Goal: Task Accomplishment & Management: Complete application form

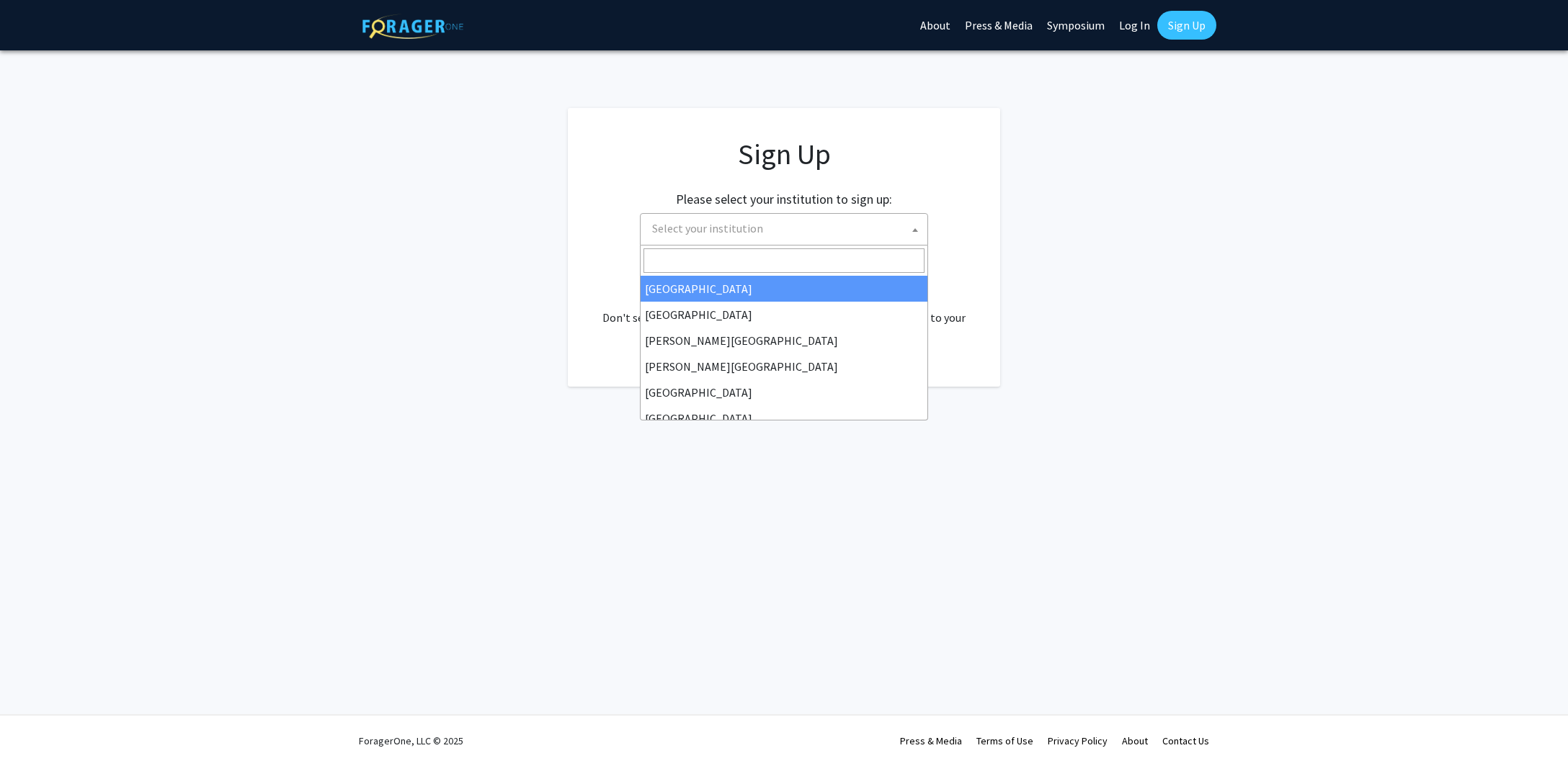
click at [744, 236] on span "Select your institution" at bounding box center [786, 228] width 281 height 29
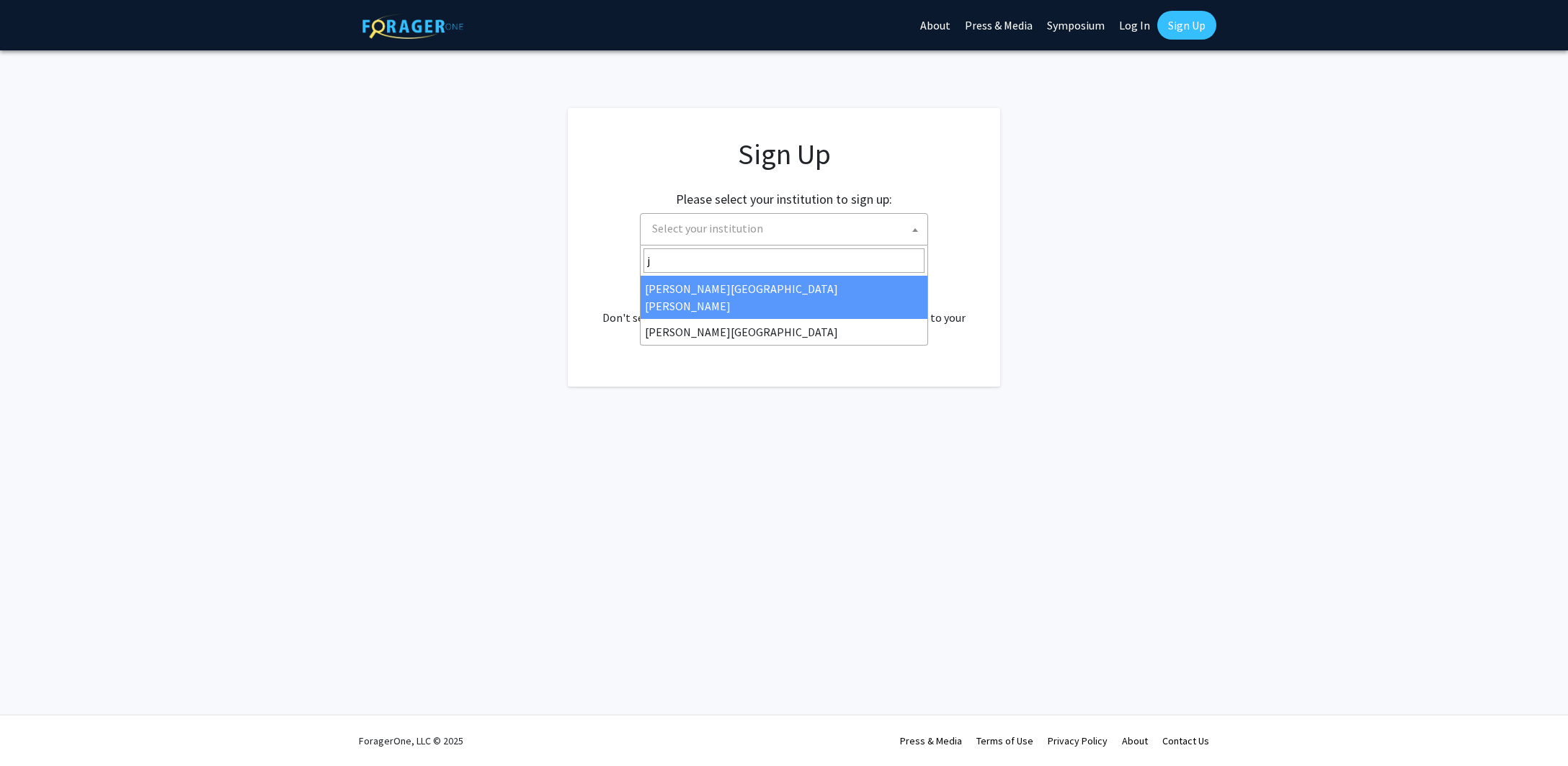
type input "j"
select select "1"
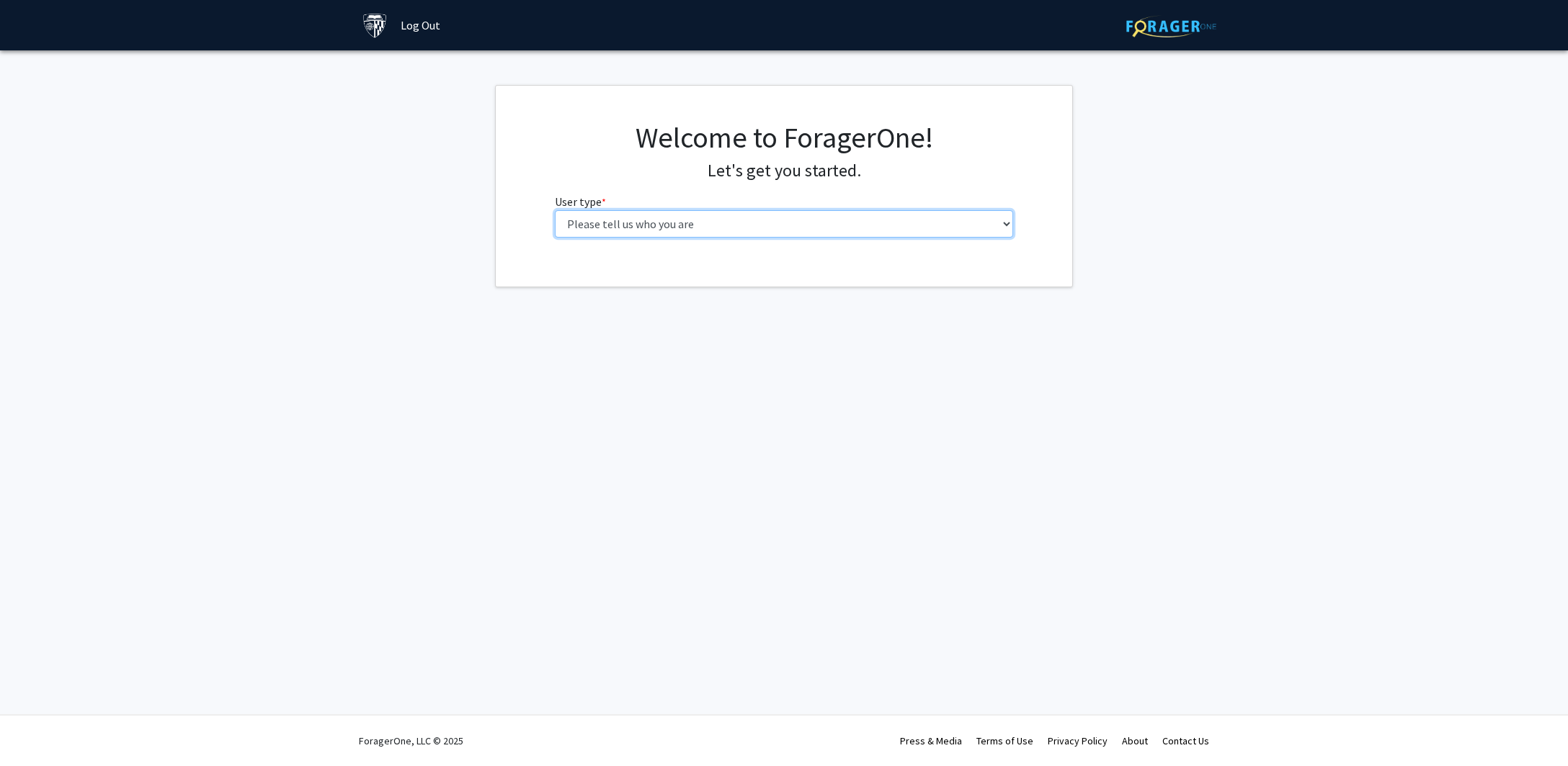
click at [554, 210] on select "Please tell us who you are Undergraduate Student Master's Student Doctoral Cand…" at bounding box center [784, 224] width 459 height 27
select select "2: masters"
click option "Master's Student" at bounding box center [0, 0] width 0 height 0
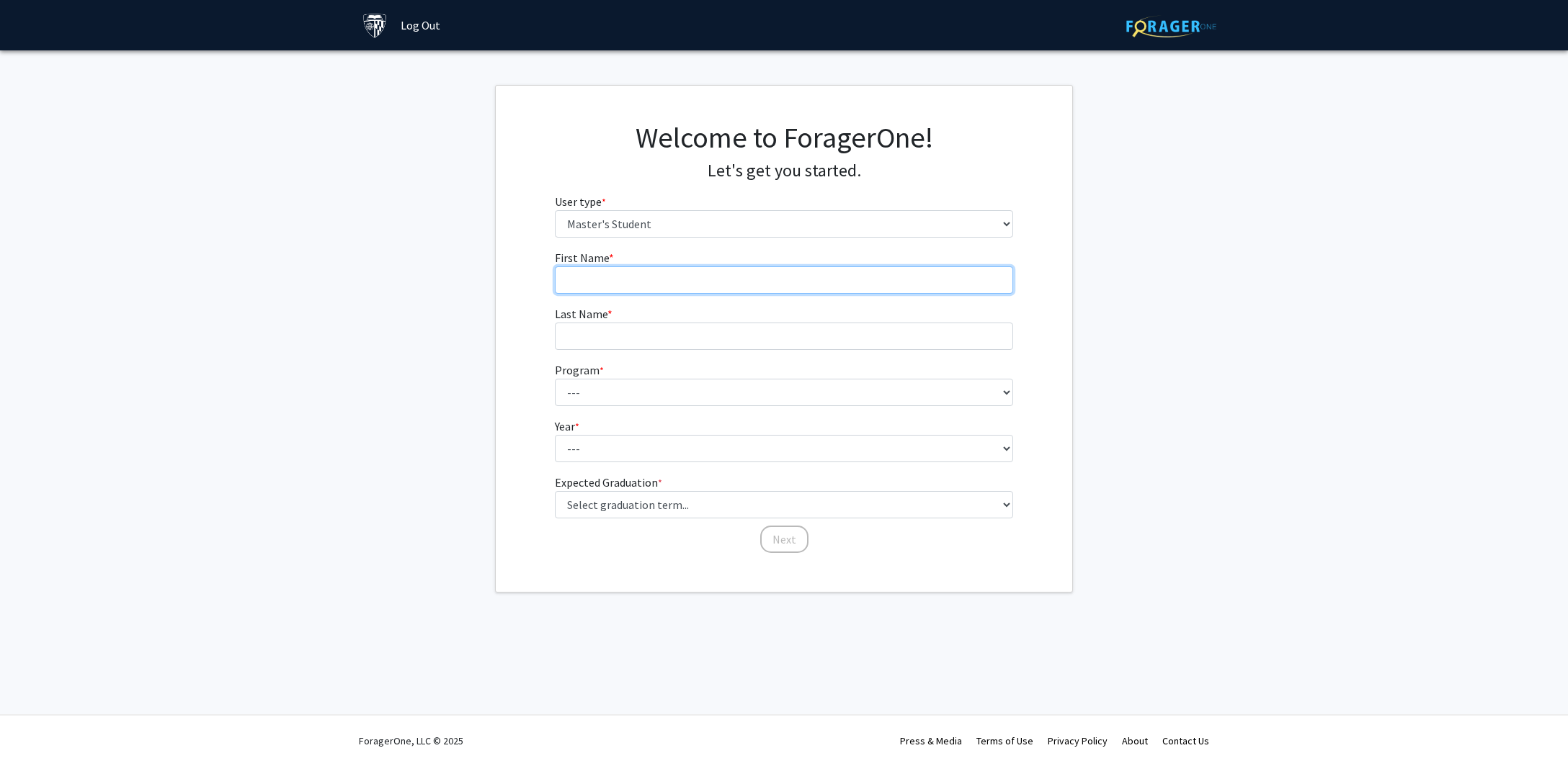
click at [786, 268] on input "First Name * required" at bounding box center [784, 280] width 459 height 27
click at [782, 277] on input "First Name * required" at bounding box center [784, 280] width 459 height 27
type input "Yaping"
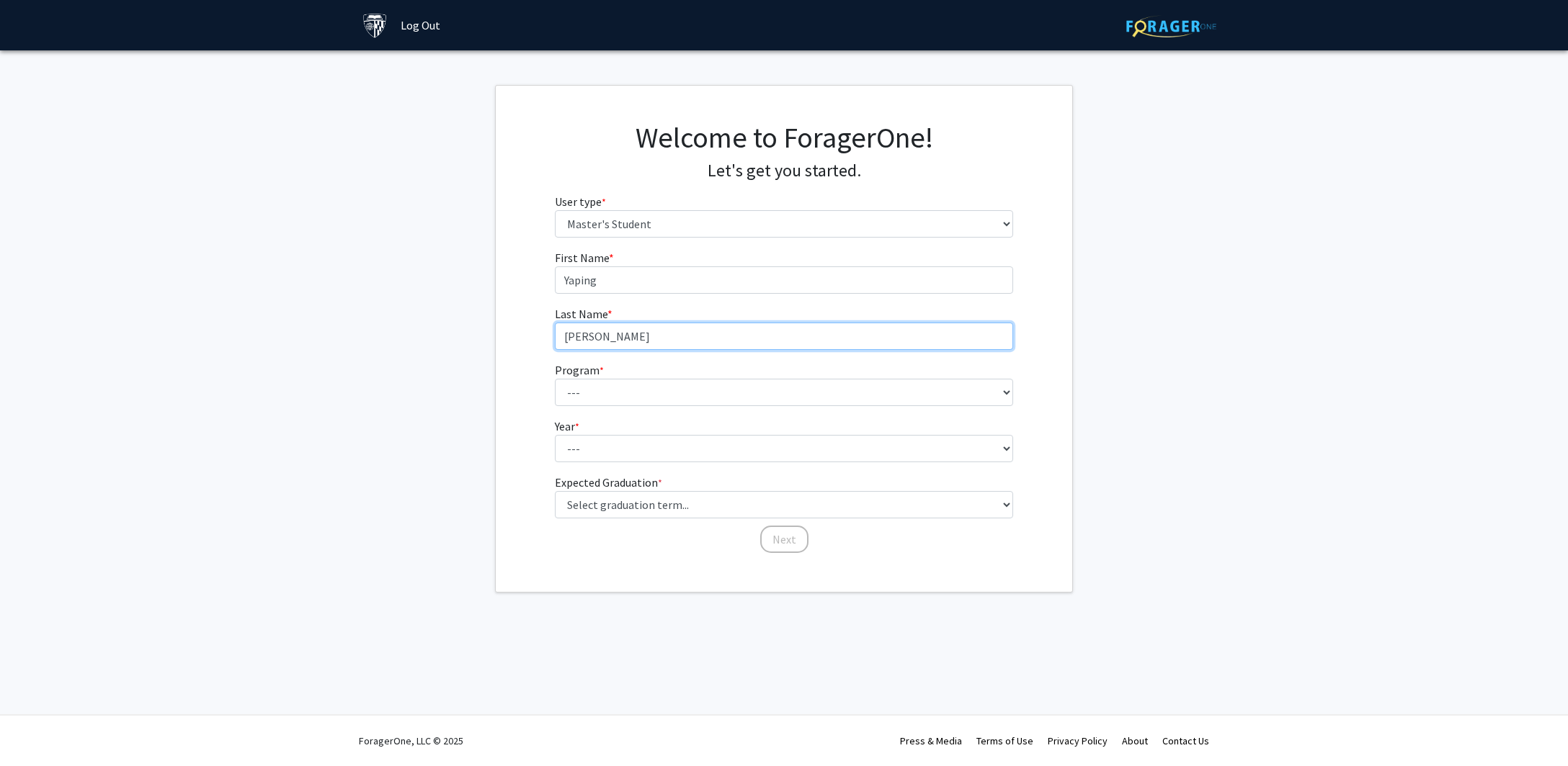
type input "[PERSON_NAME]"
click at [554, 379] on select "--- Anatomy Education Applied and Computational Mathematics Applied Biomedical …" at bounding box center [784, 393] width 459 height 27
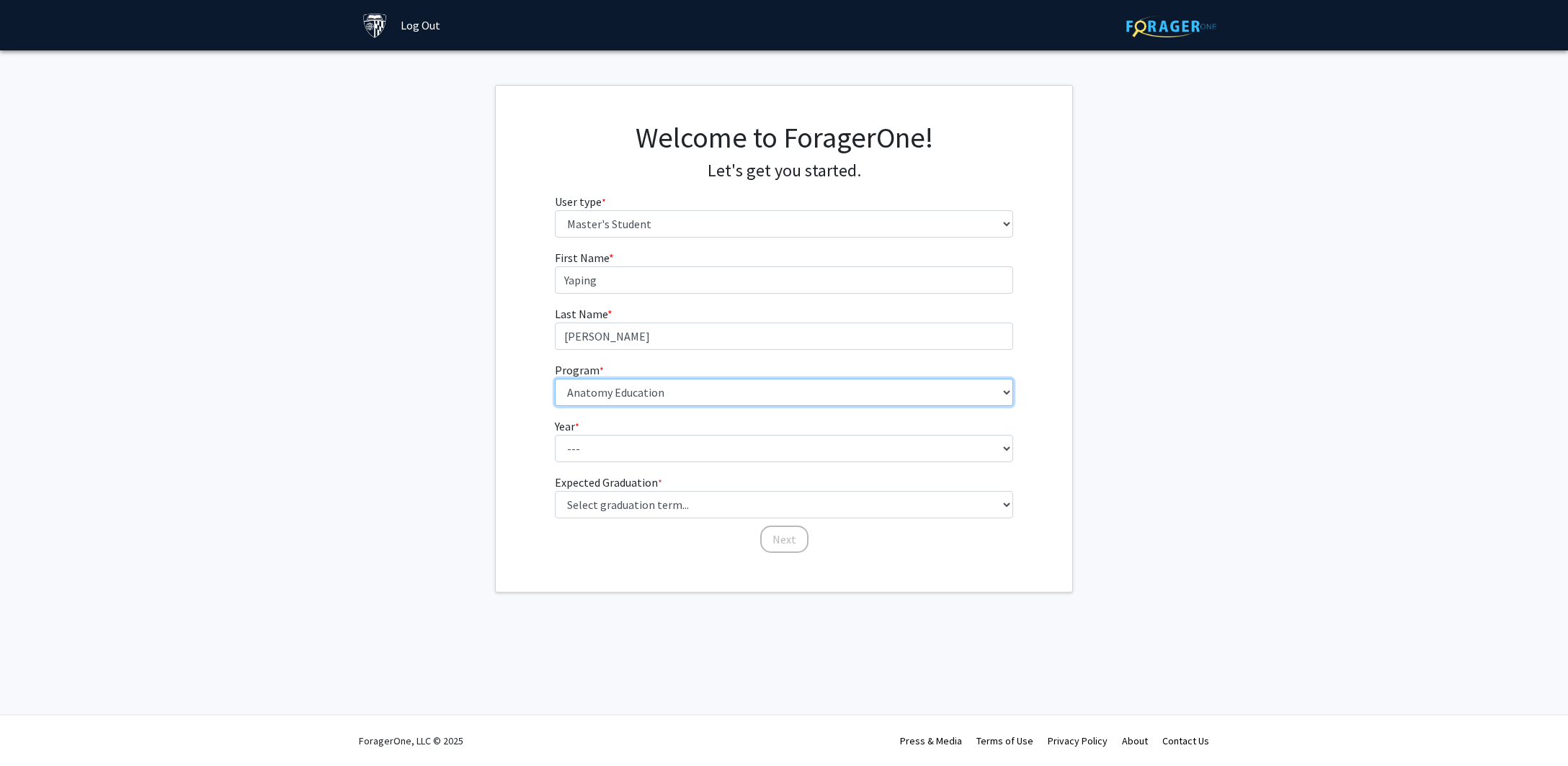
click option "Anatomy Education" at bounding box center [0, 0] width 0 height 0
click at [554, 379] on select "--- Anatomy Education Applied and Computational Mathematics Applied Biomedical …" at bounding box center [784, 393] width 459 height 27
select select "64: 52"
click option "Financial Mathematics" at bounding box center [0, 0] width 0 height 0
click at [554, 435] on select "--- First Year Second Year" at bounding box center [784, 448] width 459 height 27
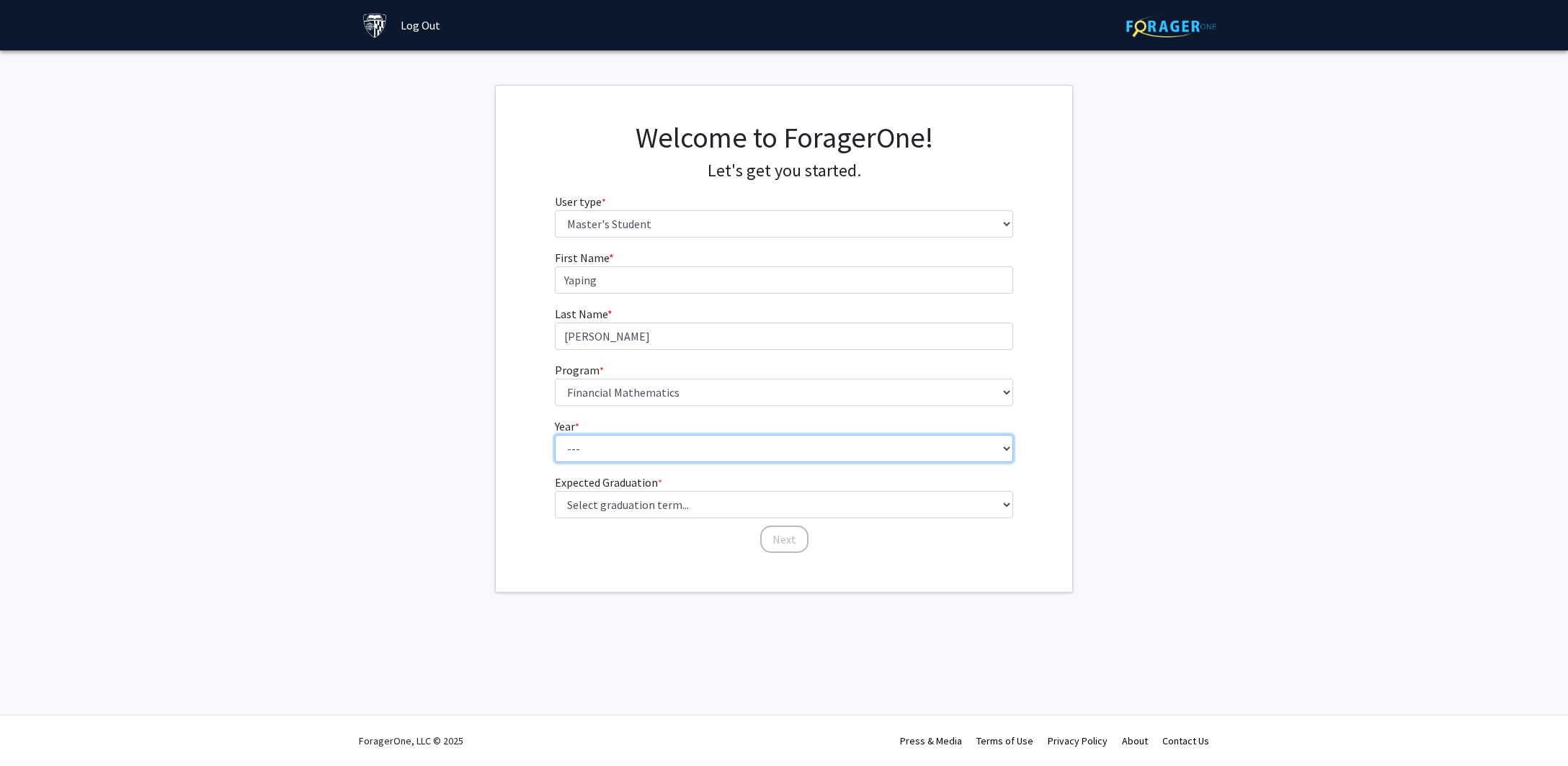
select select "1: first_year"
click option "First Year" at bounding box center [0, 0] width 0 height 0
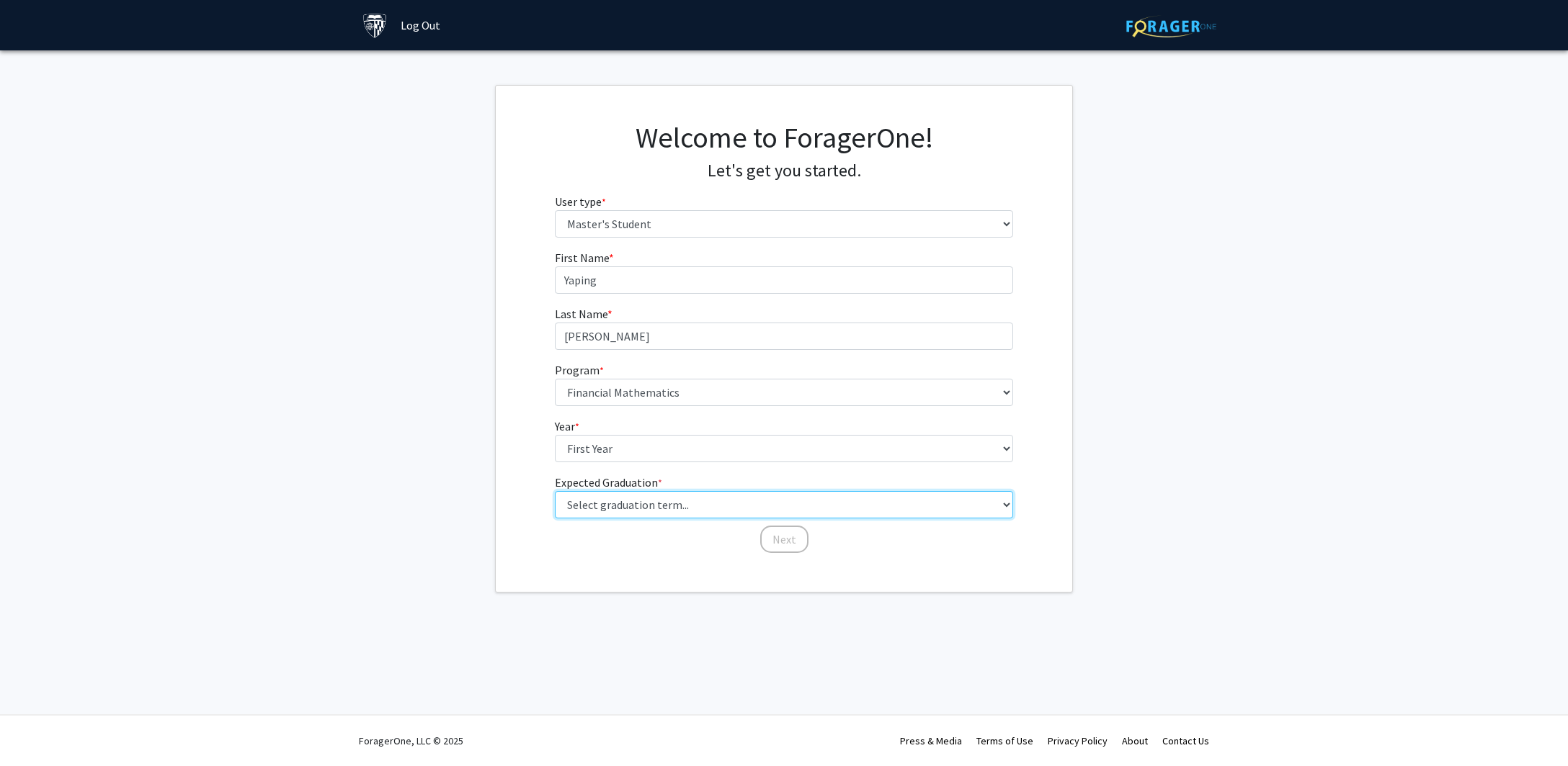
click at [554, 491] on select "Select graduation term... Spring 2025 Summer 2025 Fall 2025 Winter 2025 Spring …" at bounding box center [784, 505] width 459 height 27
select select "18: summer_2029"
click option "Summer 2029" at bounding box center [0, 0] width 0 height 0
click at [783, 538] on button "Next" at bounding box center [785, 540] width 49 height 27
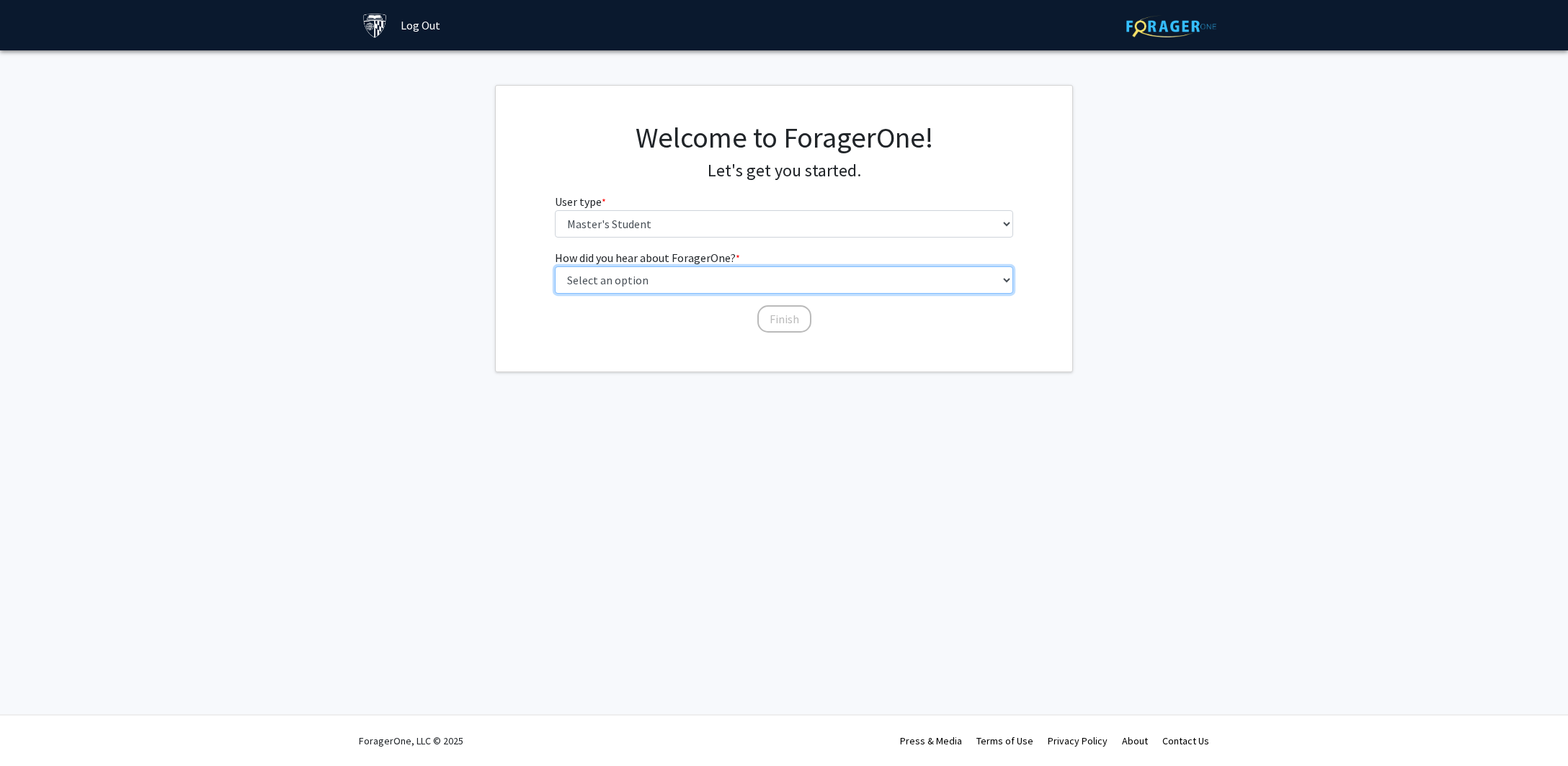
click at [554, 266] on select "Select an option Peer/student recommendation Faculty/staff recommendation Unive…" at bounding box center [784, 280] width 459 height 27
select select "3: university_website"
click option "University website" at bounding box center [0, 0] width 0 height 0
click at [775, 320] on button "Finish" at bounding box center [785, 319] width 54 height 27
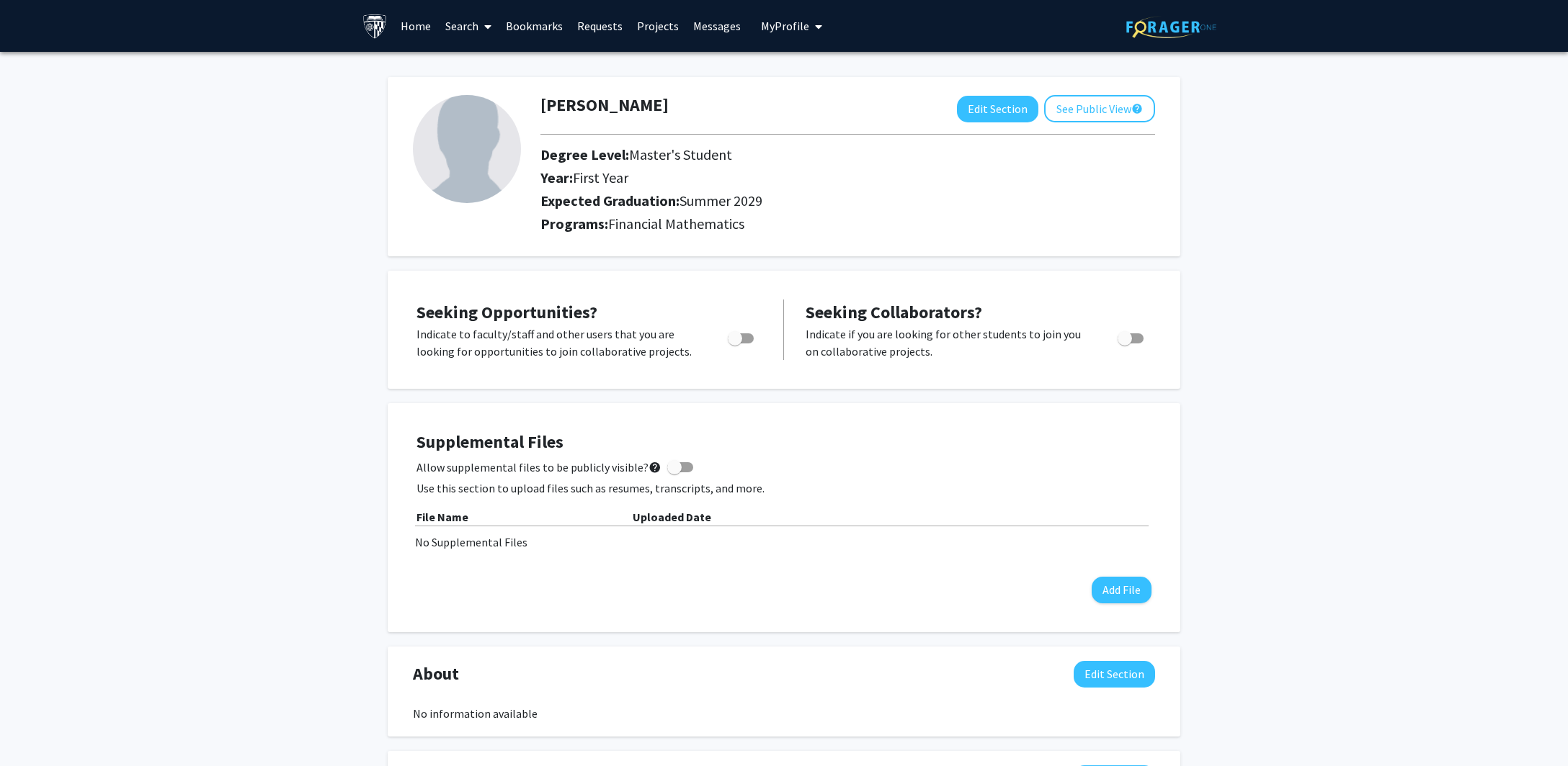
click at [461, 32] on link "Search" at bounding box center [468, 26] width 60 height 51
click at [518, 124] on span "Funding, Programs, & External Opportunities" at bounding box center [571, 124] width 267 height 29
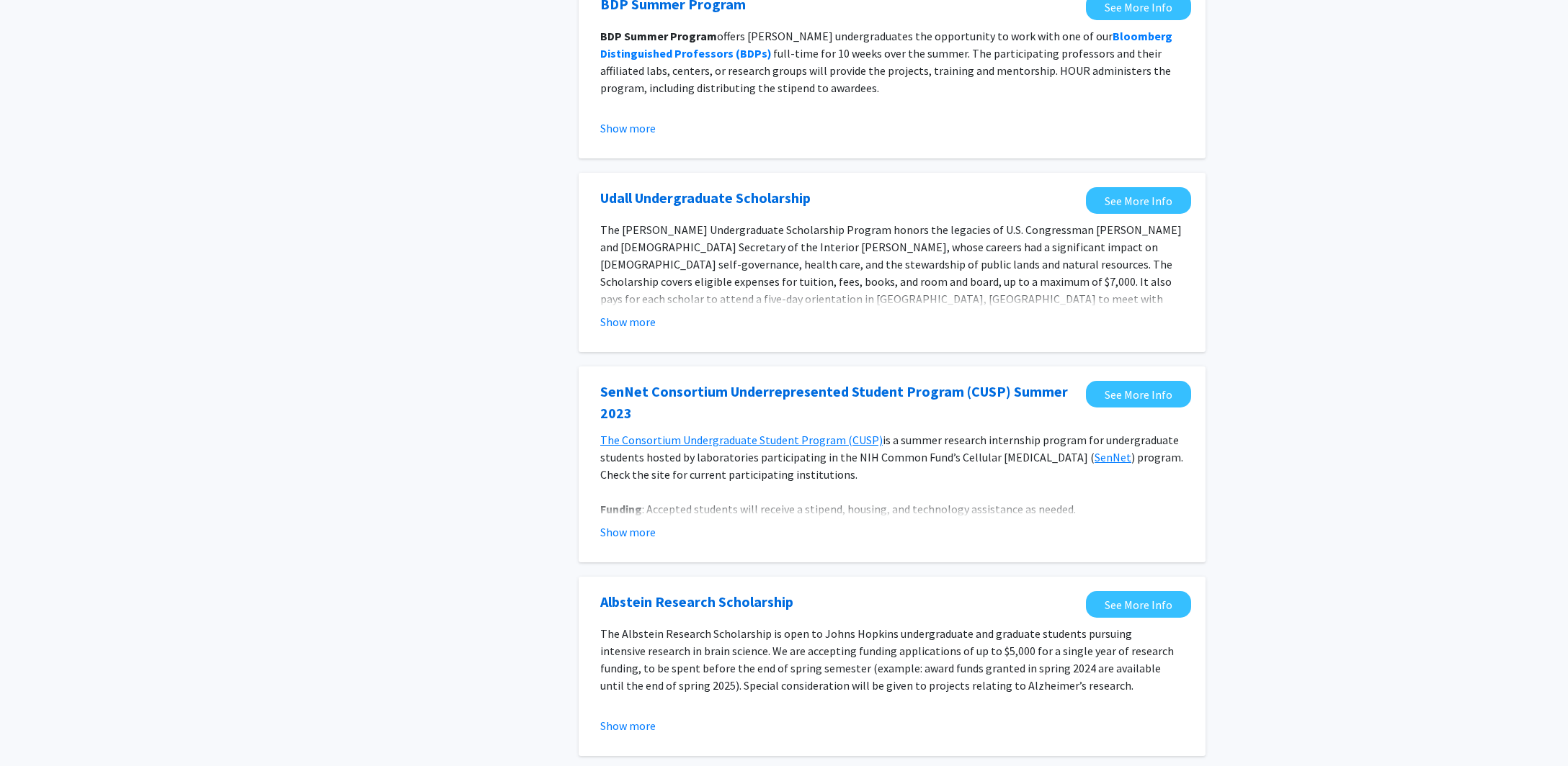
scroll to position [379, 0]
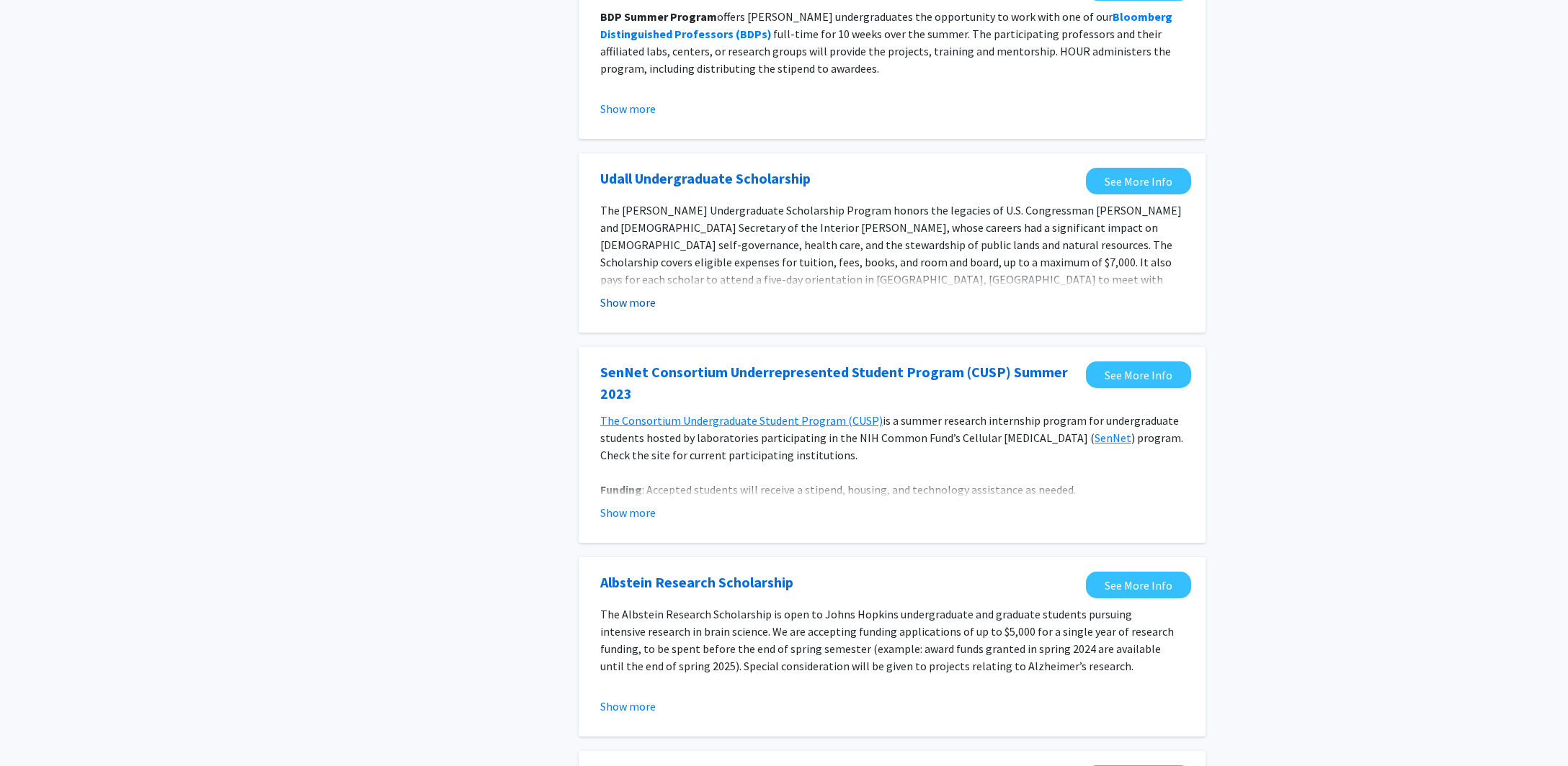
click at [622, 301] on button "Show more" at bounding box center [627, 302] width 55 height 17
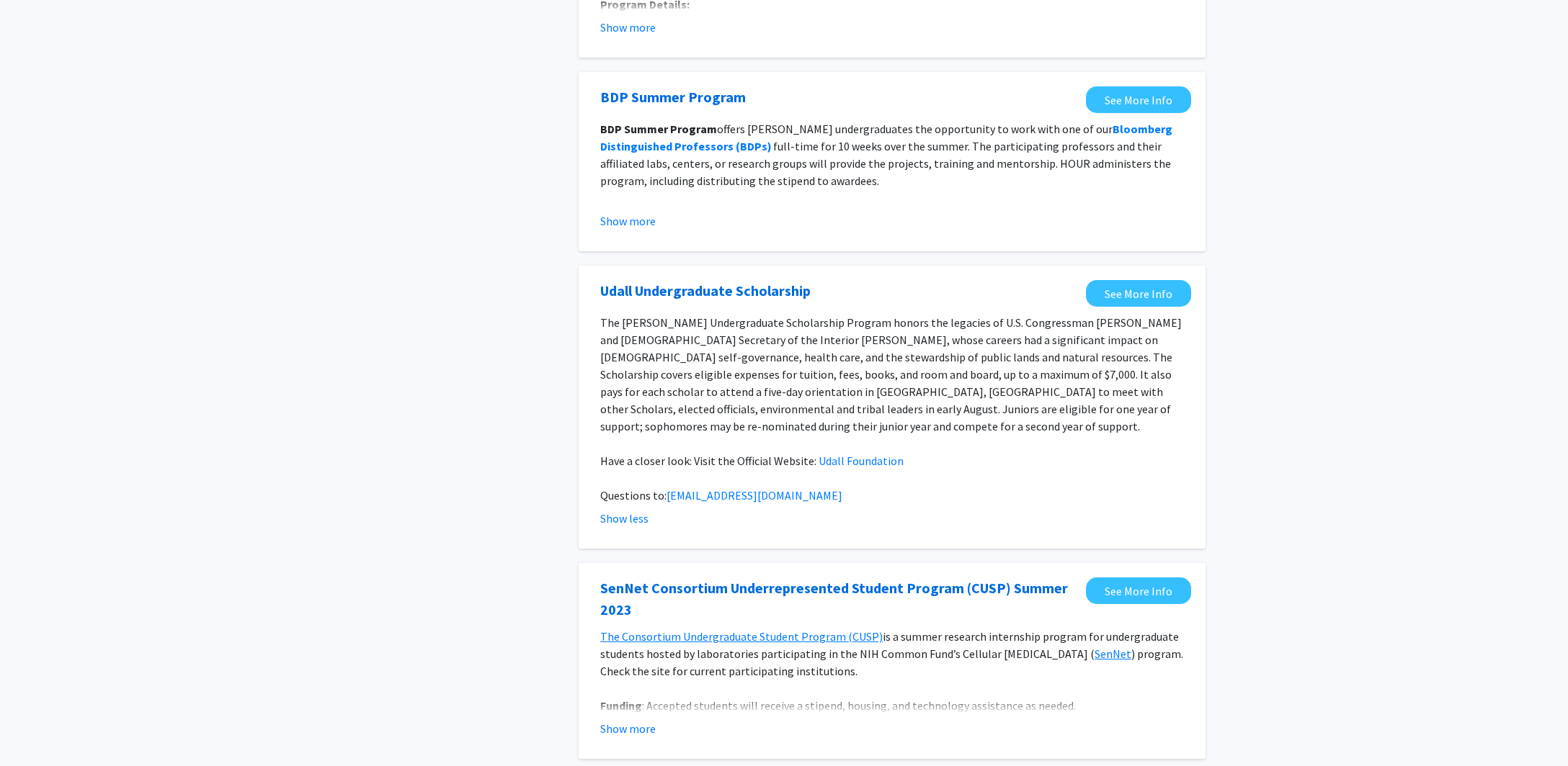
scroll to position [0, 0]
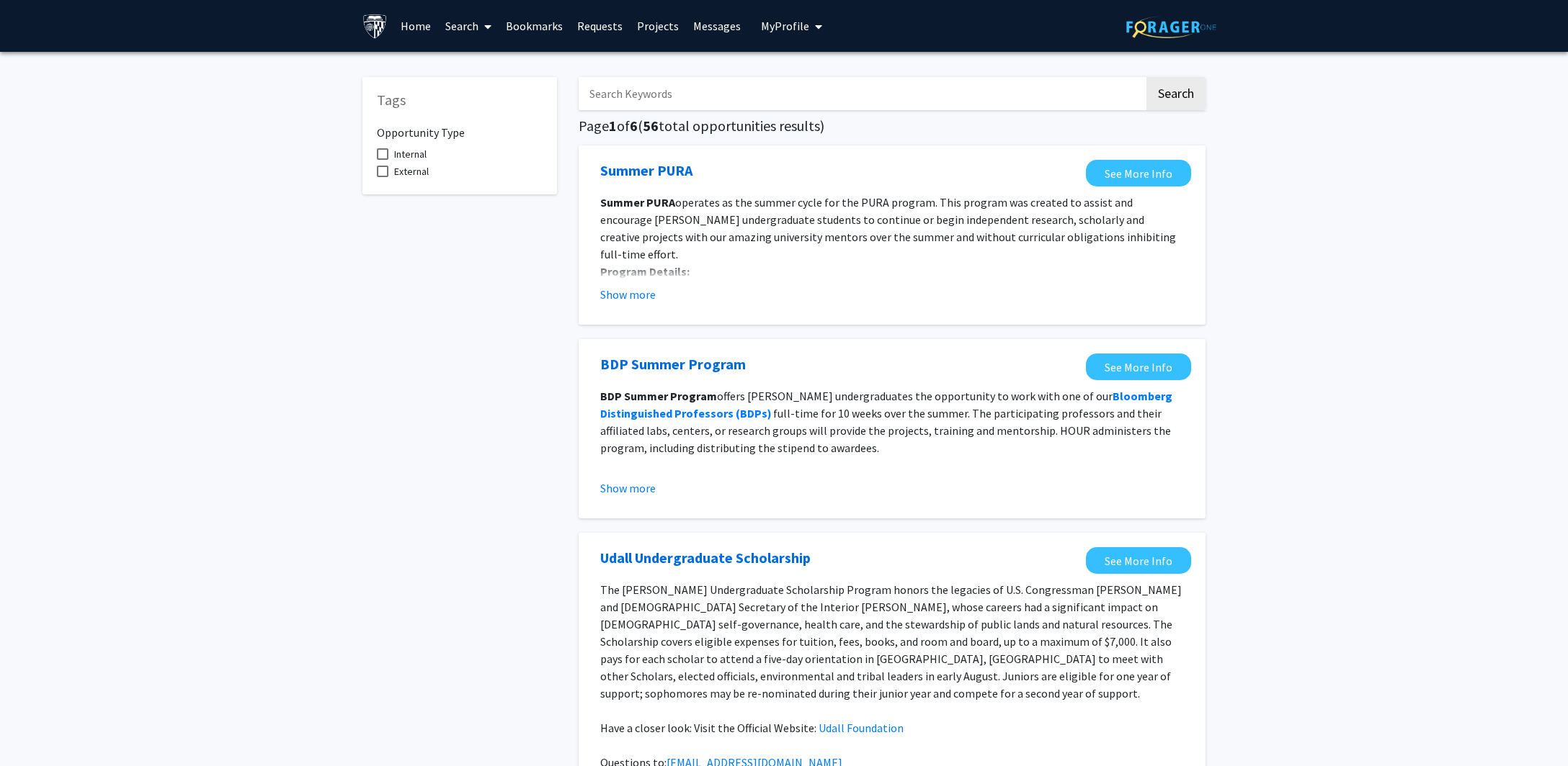
click at [383, 174] on span at bounding box center [382, 171] width 12 height 12
click at [382, 177] on input "External" at bounding box center [382, 177] width 1 height 1
checkbox input "true"
